Goal: Transaction & Acquisition: Subscribe to service/newsletter

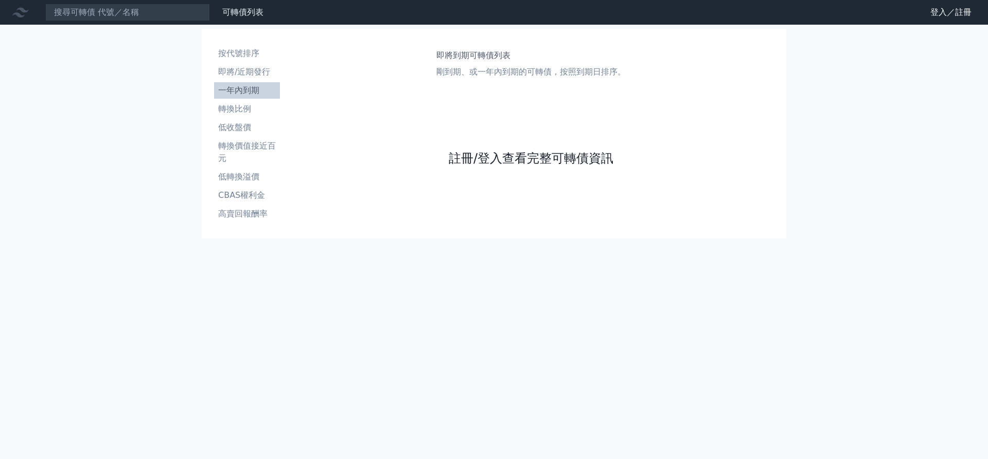
click at [530, 158] on link "註冊/登入查看完整可轉債資訊" at bounding box center [531, 158] width 165 height 16
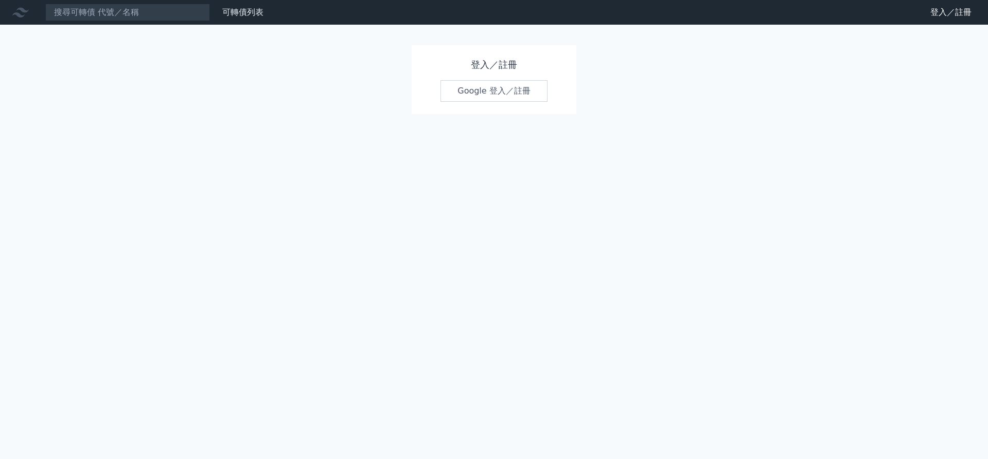
click at [494, 91] on link "Google 登入／註冊" at bounding box center [493, 91] width 107 height 22
